Goal: Information Seeking & Learning: Check status

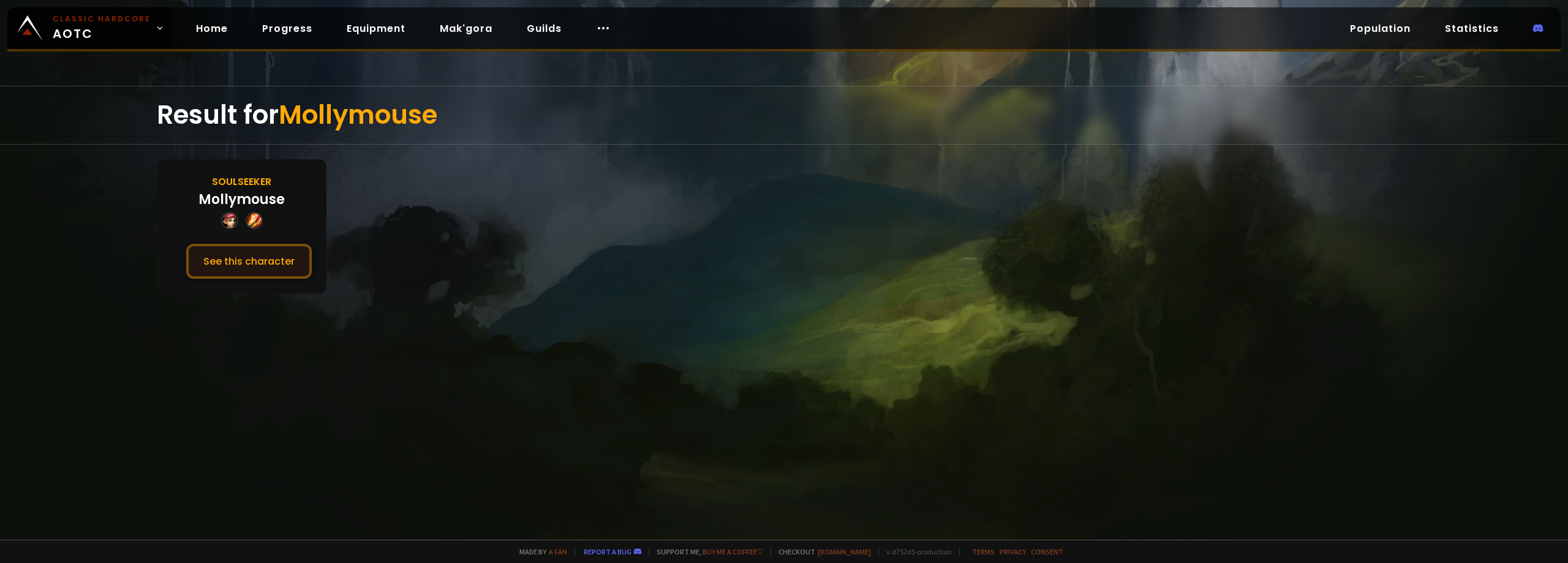
click at [270, 253] on button "See this character" at bounding box center [248, 261] width 125 height 35
